Goal: Task Accomplishment & Management: Check status

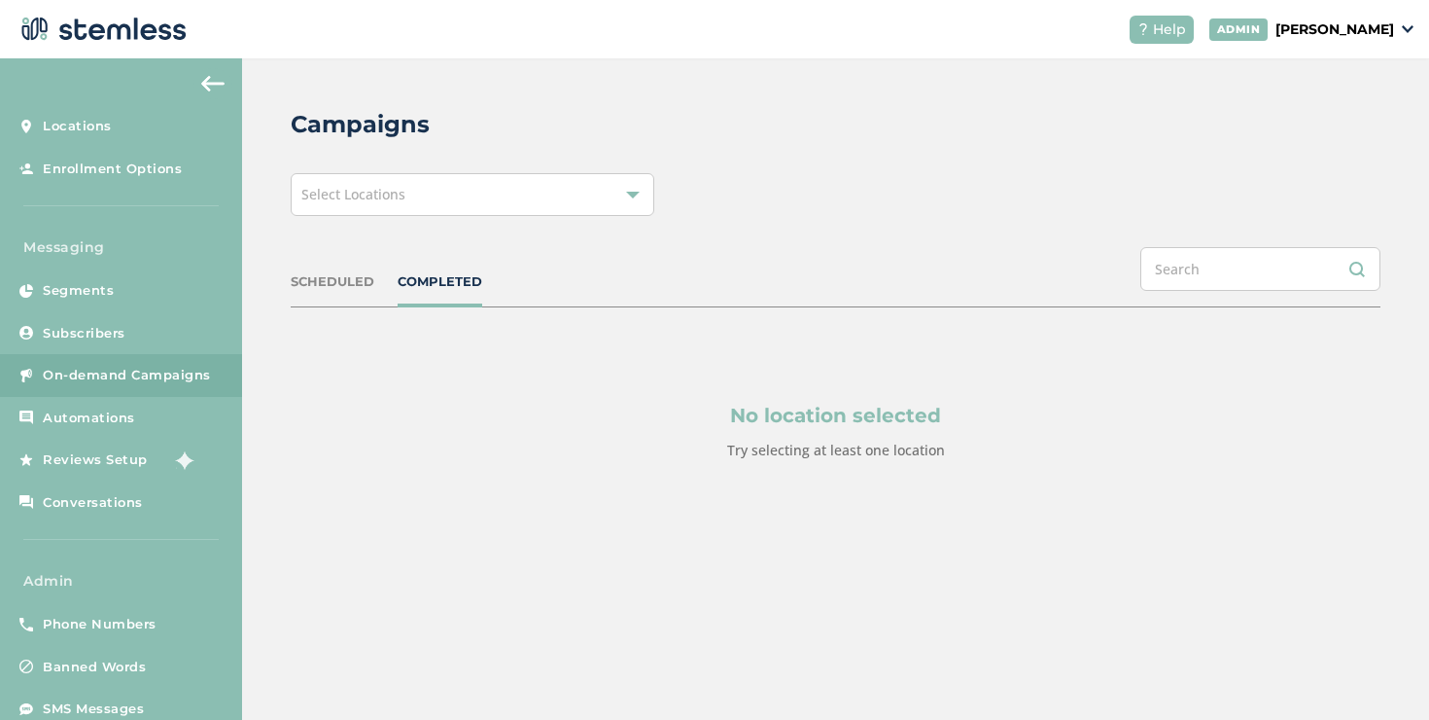
click at [369, 191] on span "Select Locations" at bounding box center [353, 194] width 104 height 18
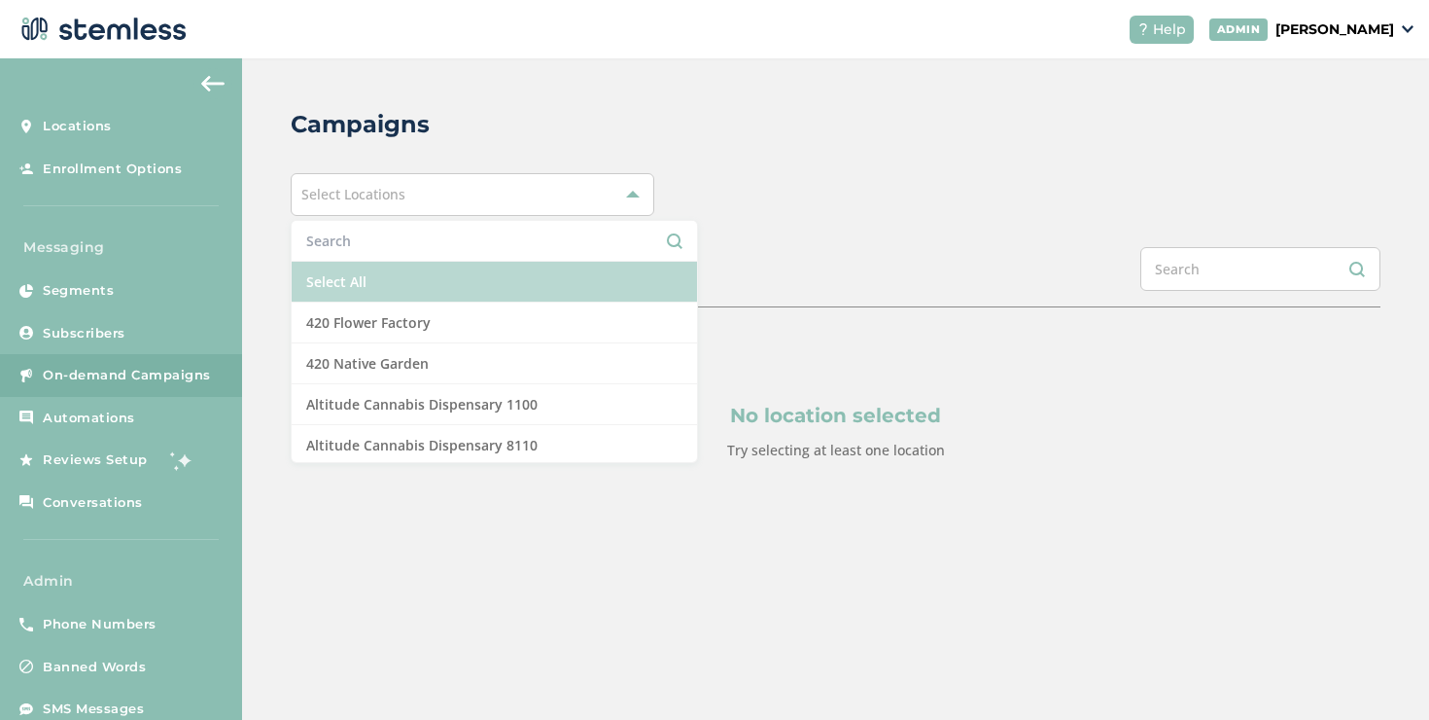
click at [363, 264] on li "Select All" at bounding box center [494, 282] width 405 height 41
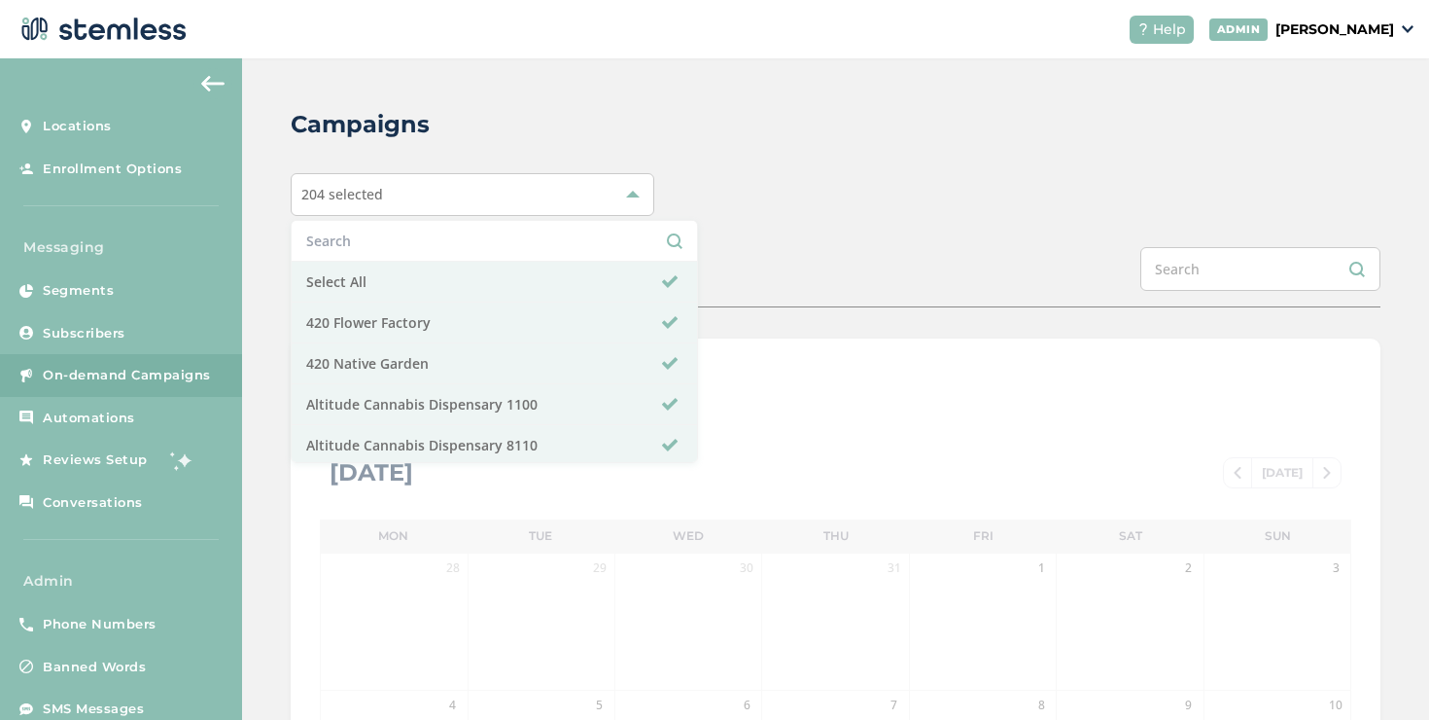
click at [913, 168] on div "Campaigns 204 selected Select All 420 Flower Factory 420 Native Garden Altitude…" at bounding box center [835, 687] width 1187 height 1258
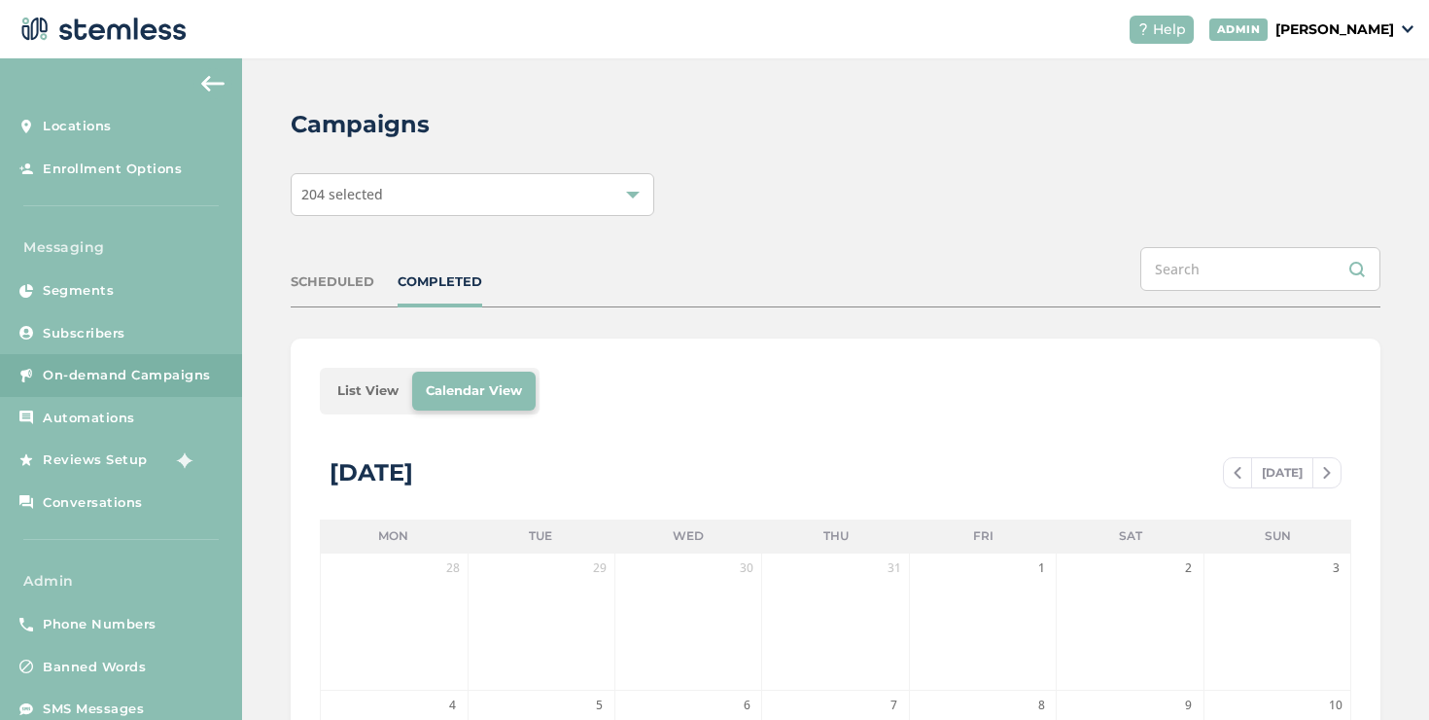
click at [373, 396] on li "List View" at bounding box center [368, 390] width 88 height 39
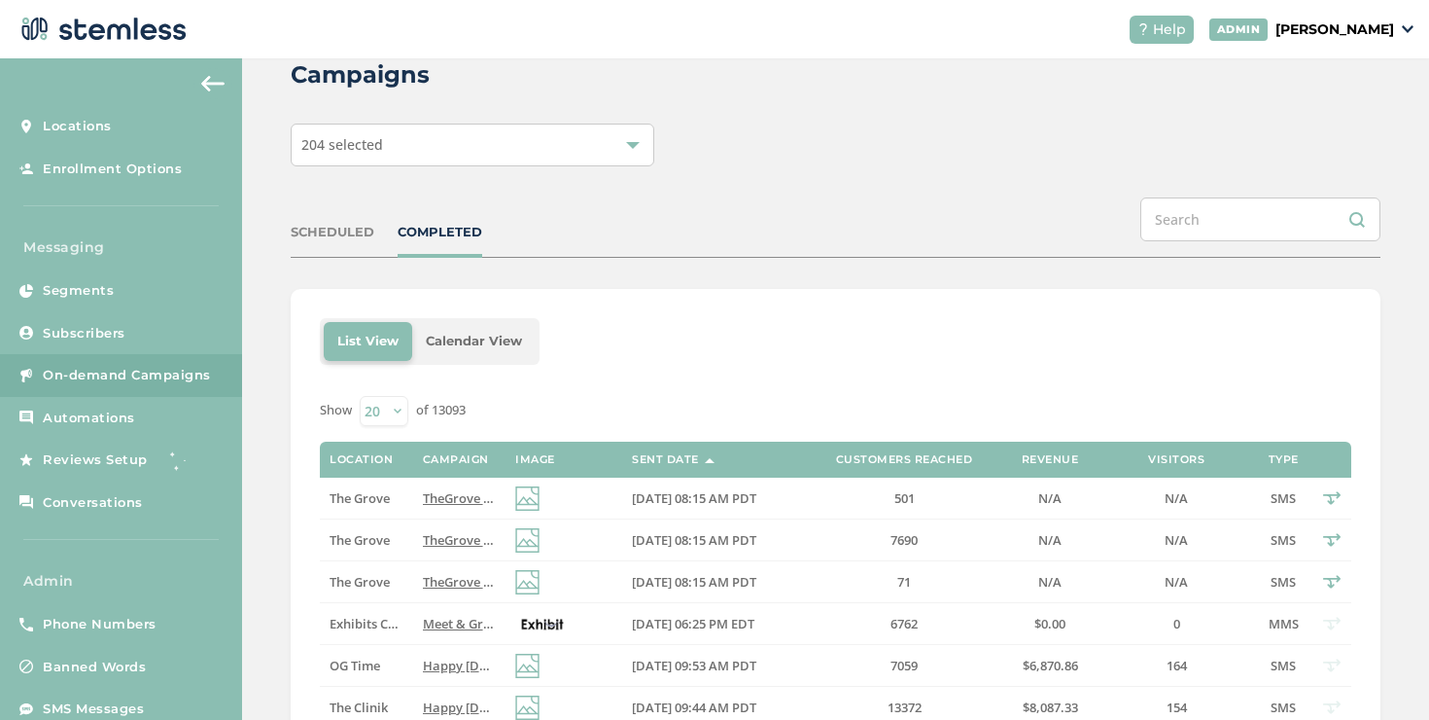
scroll to position [85, 0]
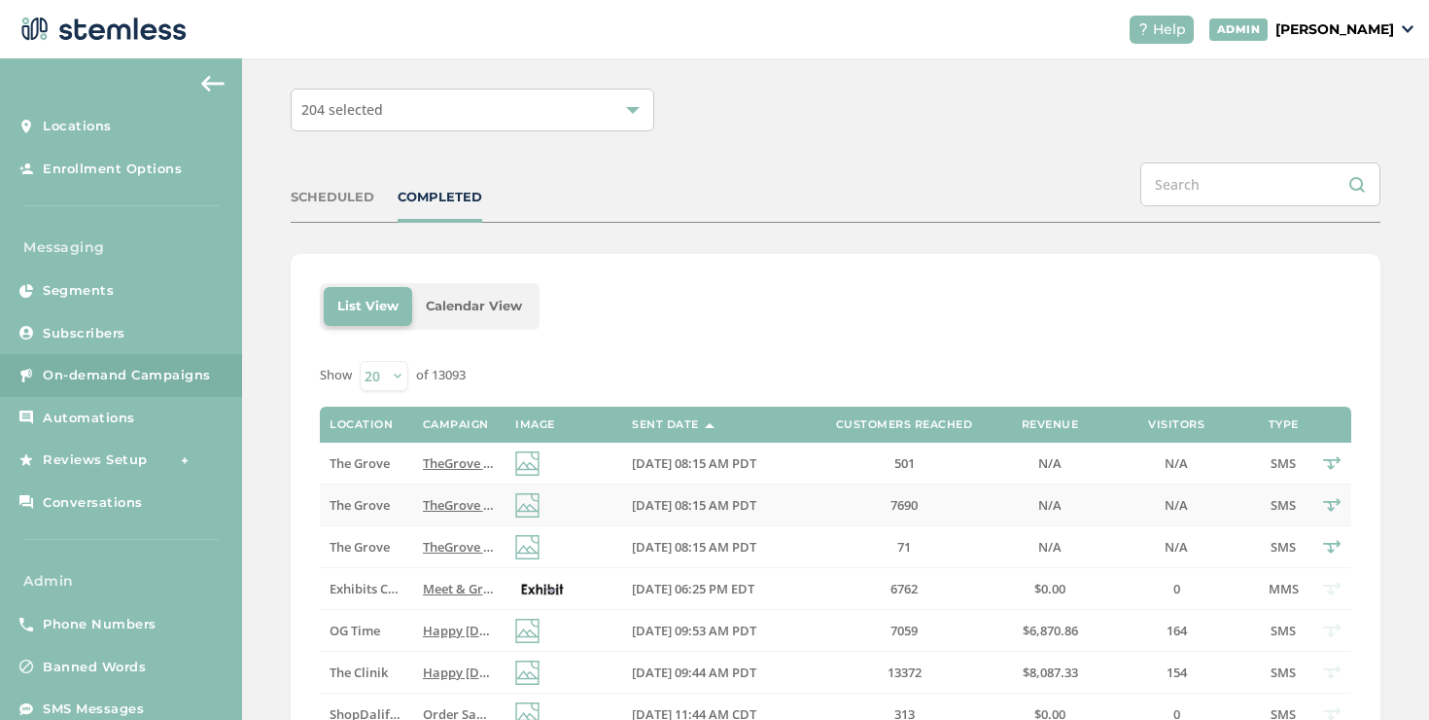
click at [440, 503] on span "TheGrove La Mesa: You have a new notification waiting for you, {first_name}! Re…" at bounding box center [715, 505] width 585 height 18
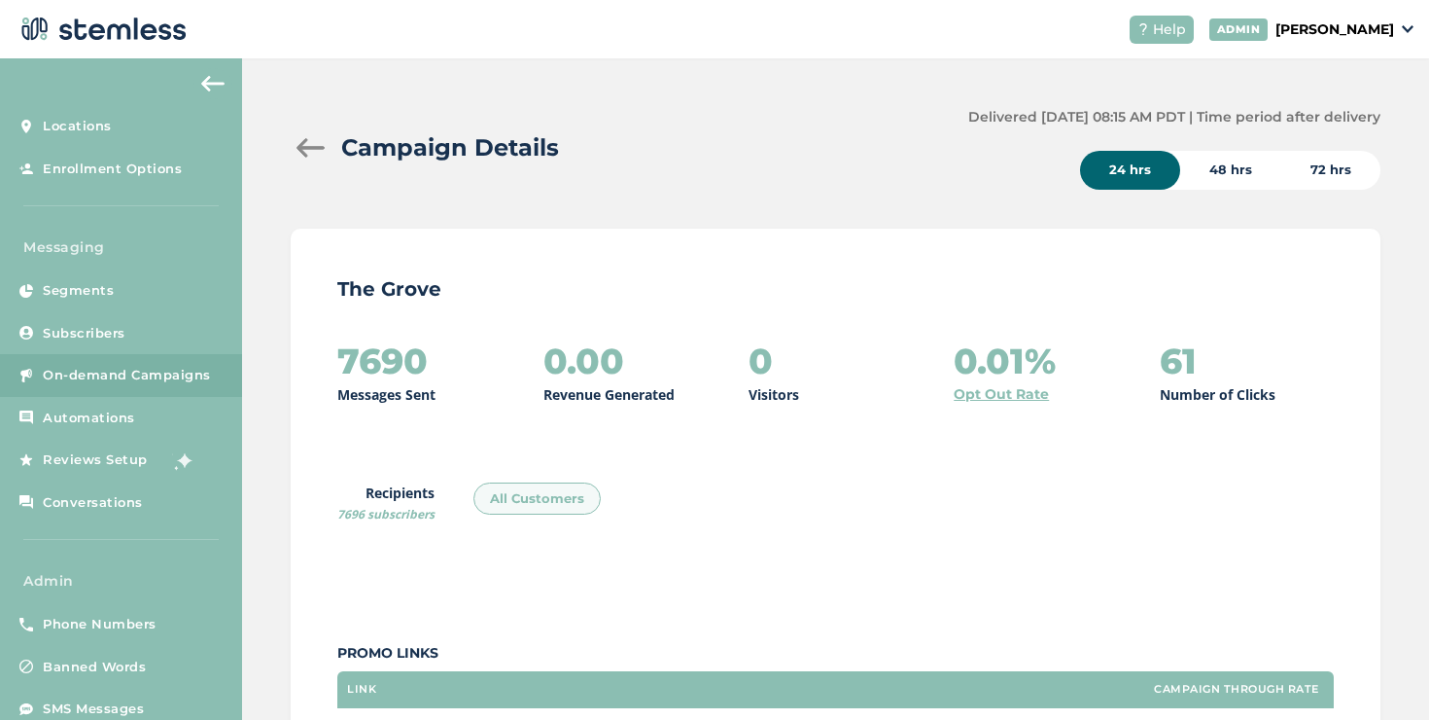
click at [300, 145] on div at bounding box center [310, 147] width 39 height 19
